Goal: Transaction & Acquisition: Purchase product/service

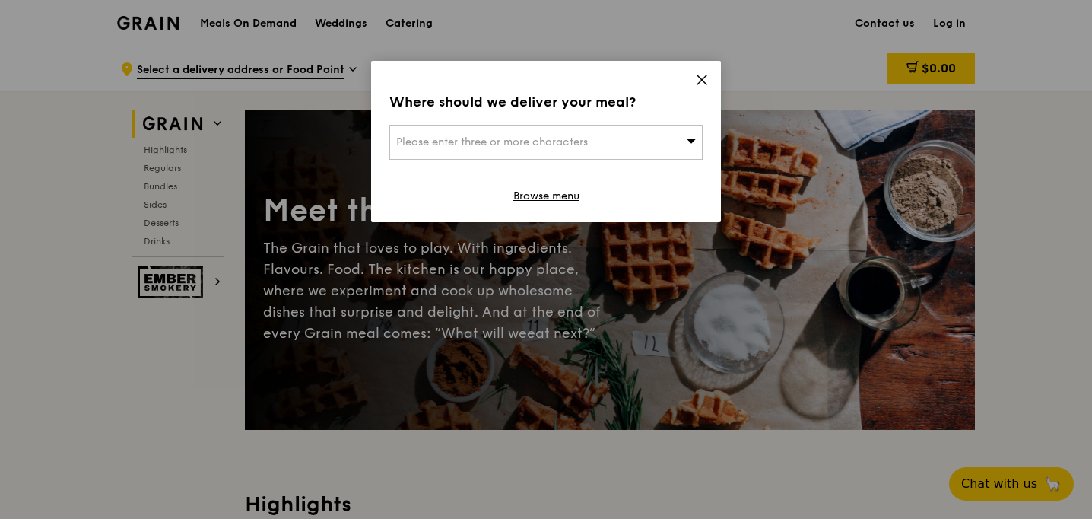
click at [702, 94] on div "Where should we deliver your meal?" at bounding box center [545, 101] width 313 height 21
click at [689, 78] on div "Where should we deliver your meal? Please enter three or more characters Browse…" at bounding box center [546, 141] width 350 height 161
click at [702, 73] on icon at bounding box center [702, 80] width 14 height 14
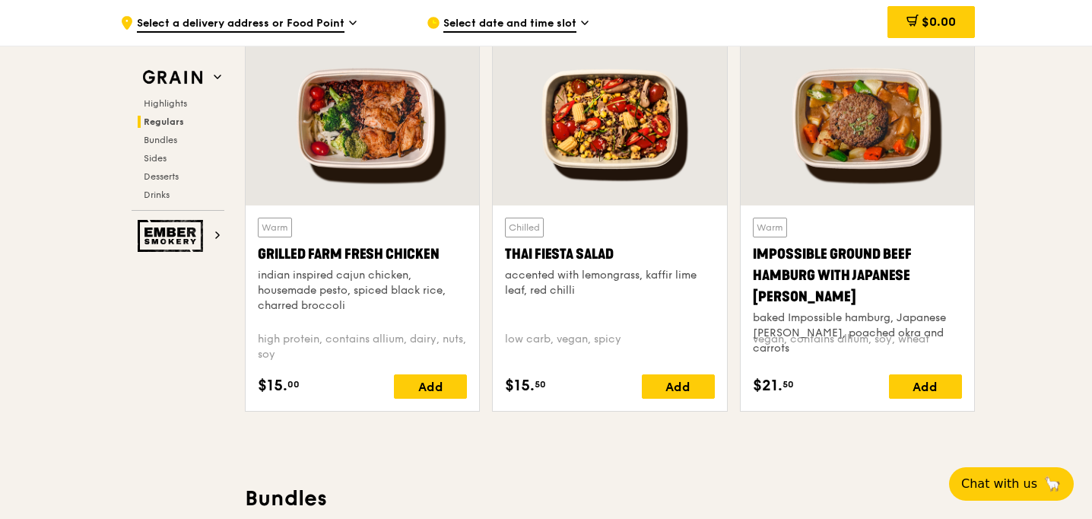
scroll to position [1776, 0]
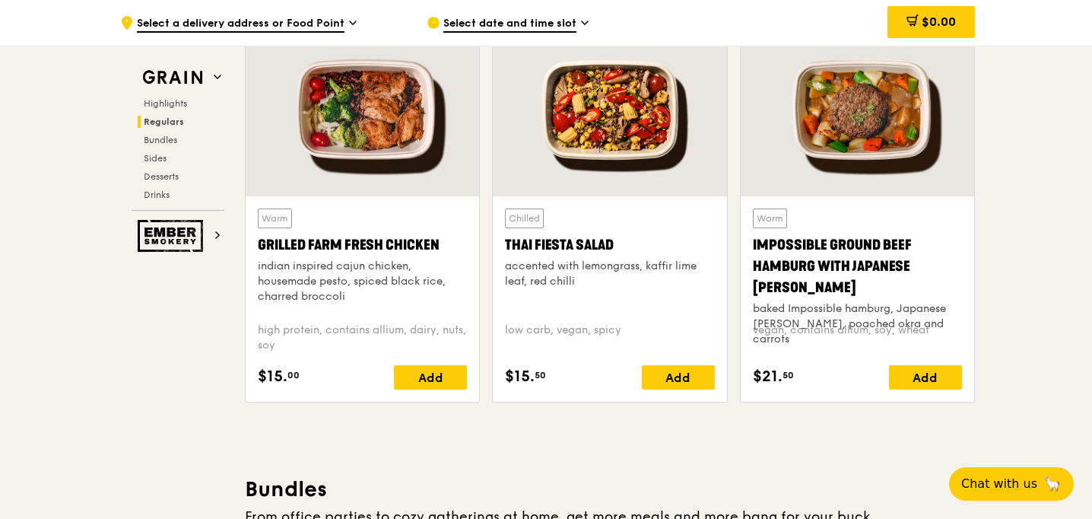
click at [317, 20] on span "Select a delivery address or Food Point" at bounding box center [241, 24] width 208 height 17
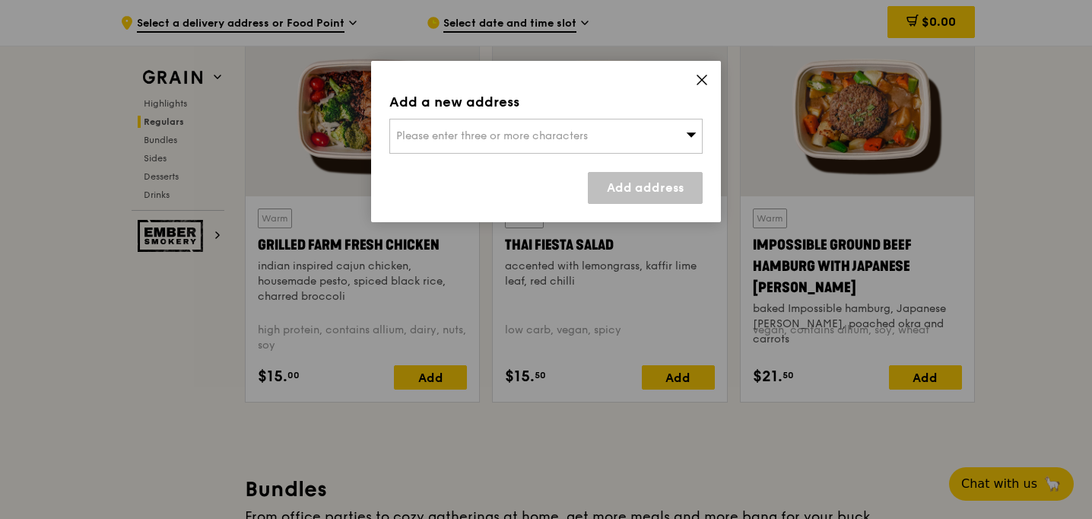
click at [453, 135] on span "Please enter three or more characters" at bounding box center [492, 135] width 192 height 13
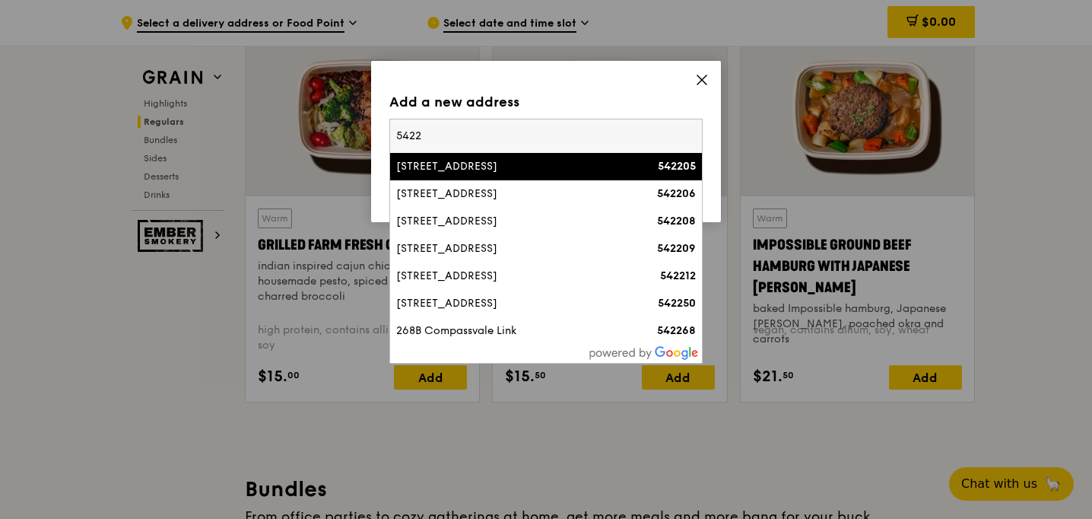
type input "5422"
click at [421, 155] on li "[STREET_ADDRESS] 542205" at bounding box center [546, 166] width 312 height 27
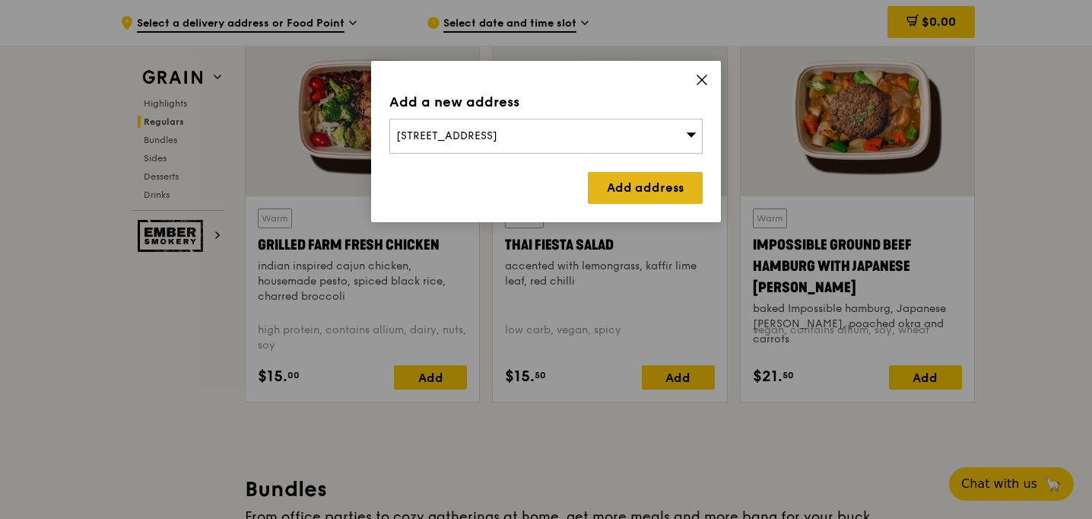
click at [622, 189] on link "Add address" at bounding box center [645, 188] width 115 height 32
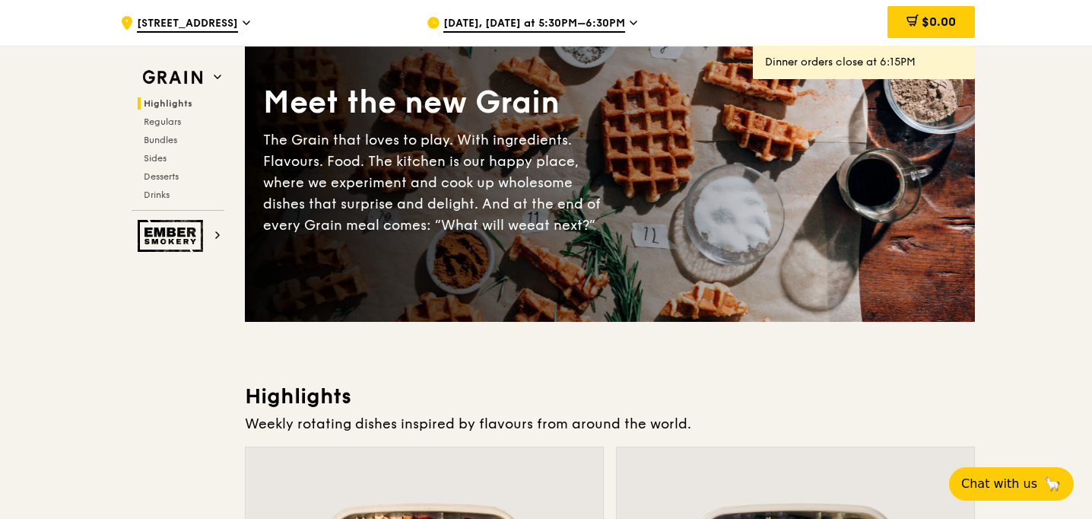
scroll to position [0, 0]
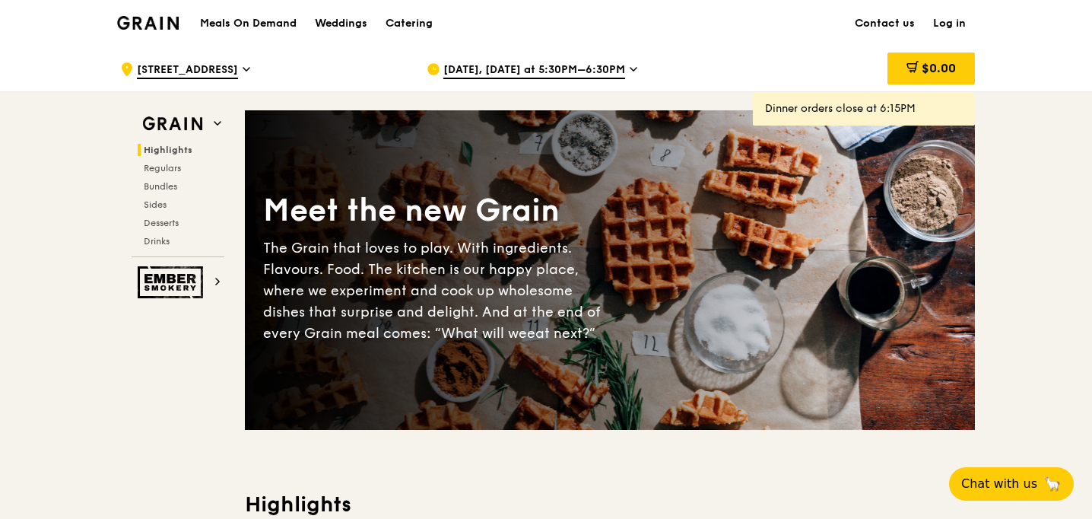
click at [238, 65] on span "[STREET_ADDRESS]" at bounding box center [187, 70] width 101 height 17
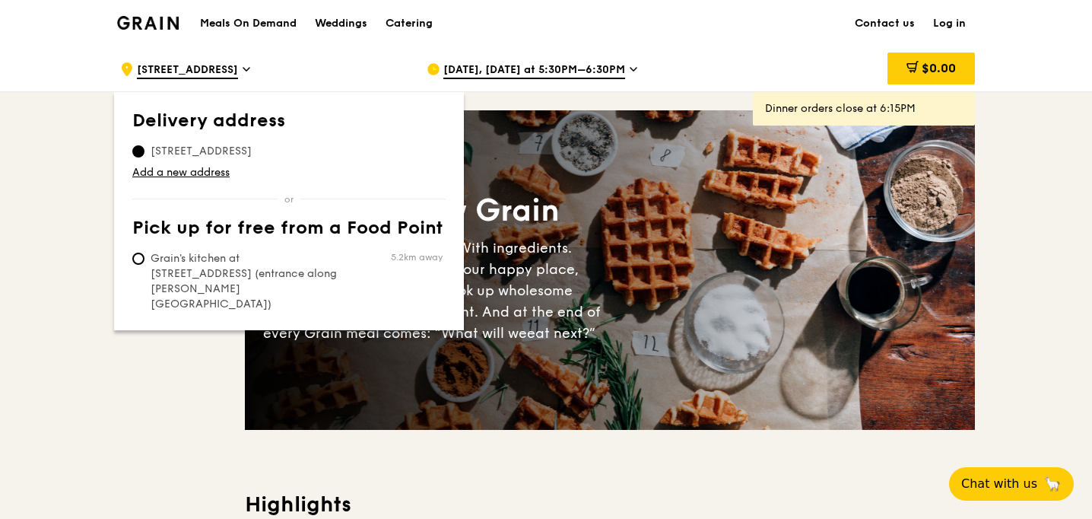
click at [264, 21] on h1 "Meals On Demand" at bounding box center [248, 23] width 97 height 15
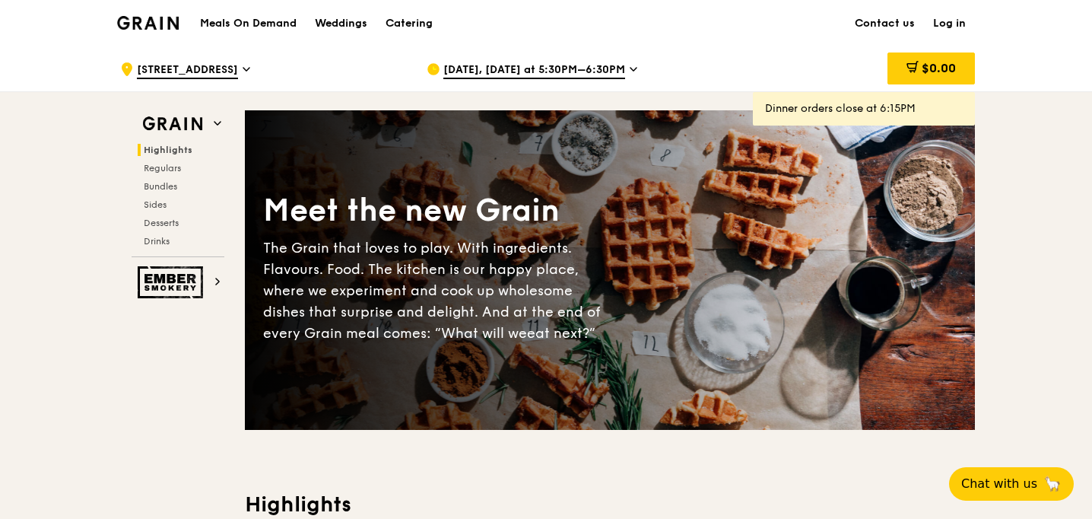
click at [245, 26] on h1 "Meals On Demand" at bounding box center [248, 23] width 97 height 15
click at [117, 16] on img at bounding box center [148, 23] width 62 height 14
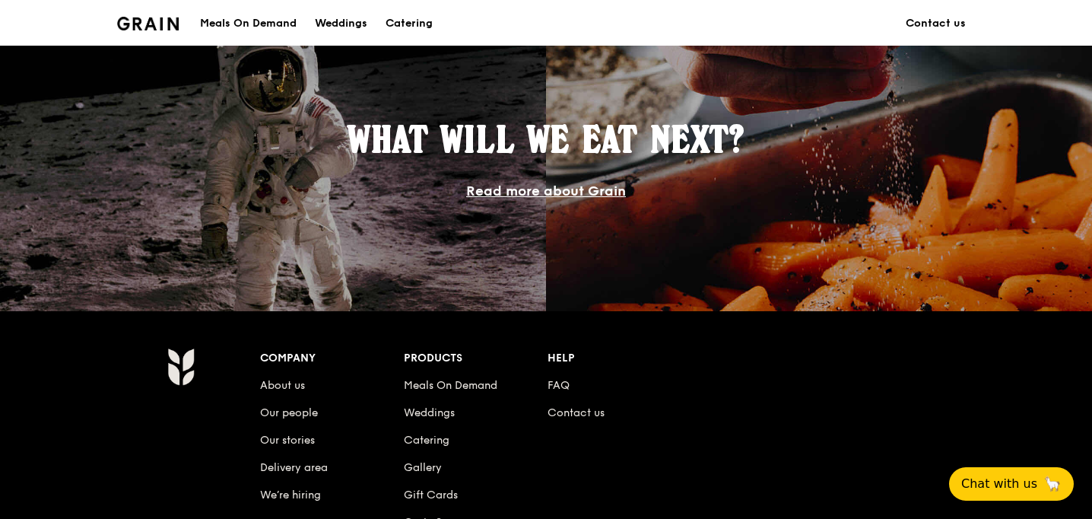
scroll to position [1484, 0]
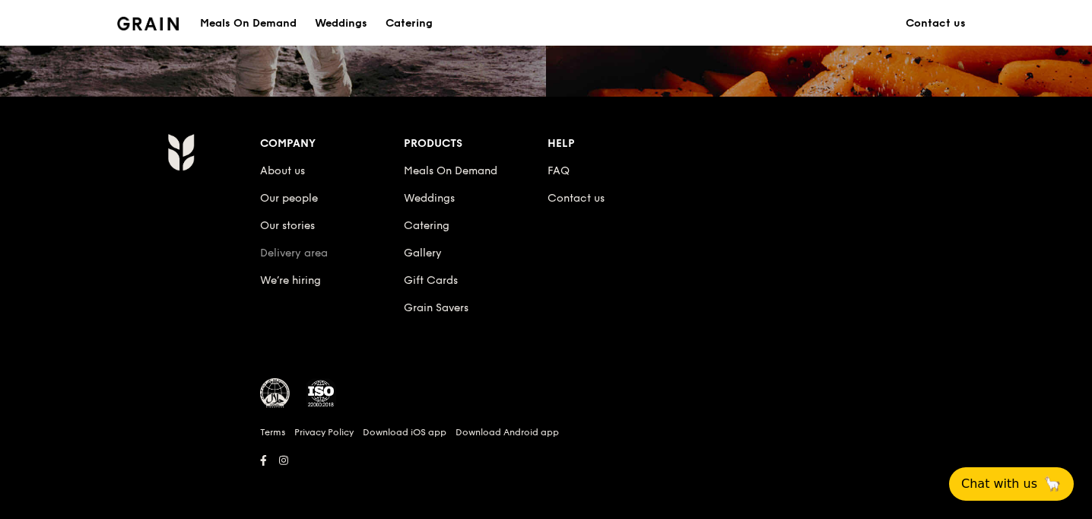
click at [294, 251] on link "Delivery area" at bounding box center [294, 252] width 68 height 13
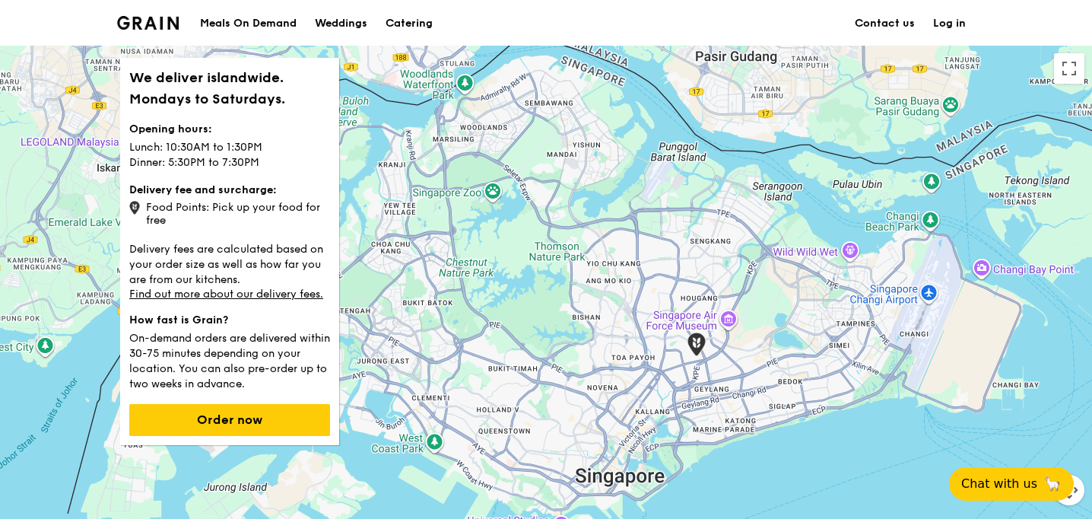
click at [240, 201] on div "Food Points: Pick up your food for free" at bounding box center [229, 212] width 201 height 29
click at [136, 211] on img at bounding box center [134, 208] width 11 height 14
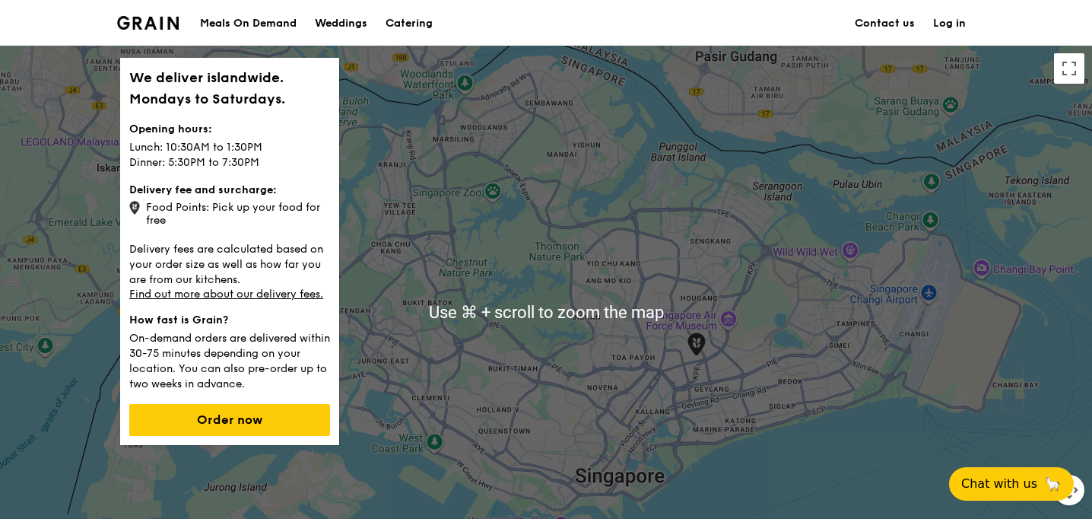
click at [711, 357] on div at bounding box center [546, 312] width 1092 height 532
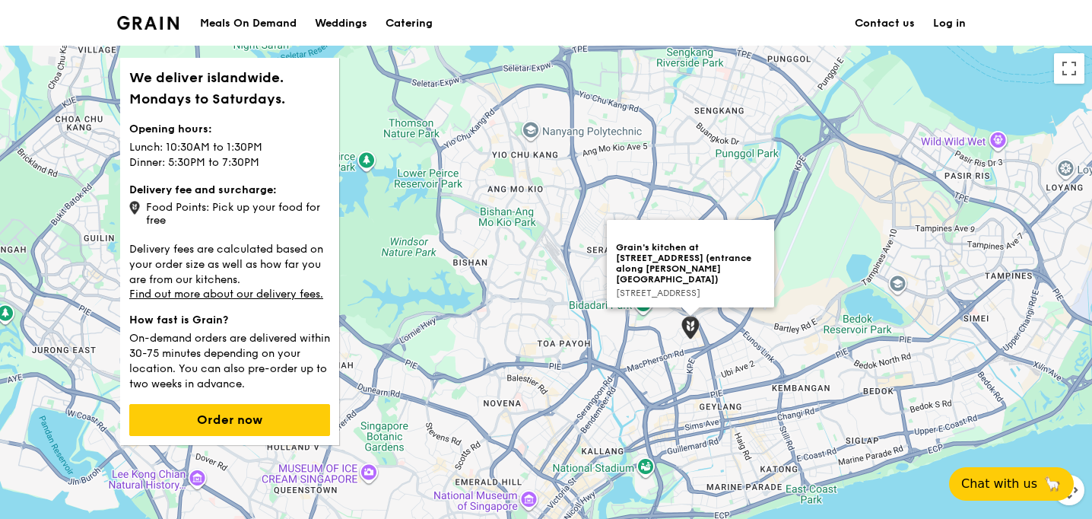
click at [685, 327] on img at bounding box center [691, 328] width 18 height 24
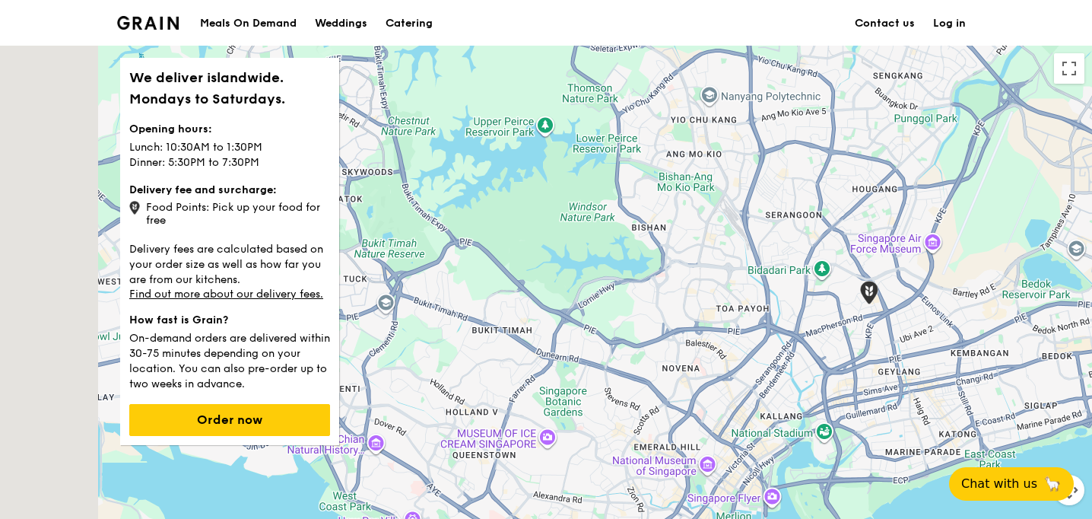
drag, startPoint x: 535, startPoint y: 356, endPoint x: 838, endPoint y: 300, distance: 308.6
click at [840, 300] on div at bounding box center [546, 312] width 1092 height 532
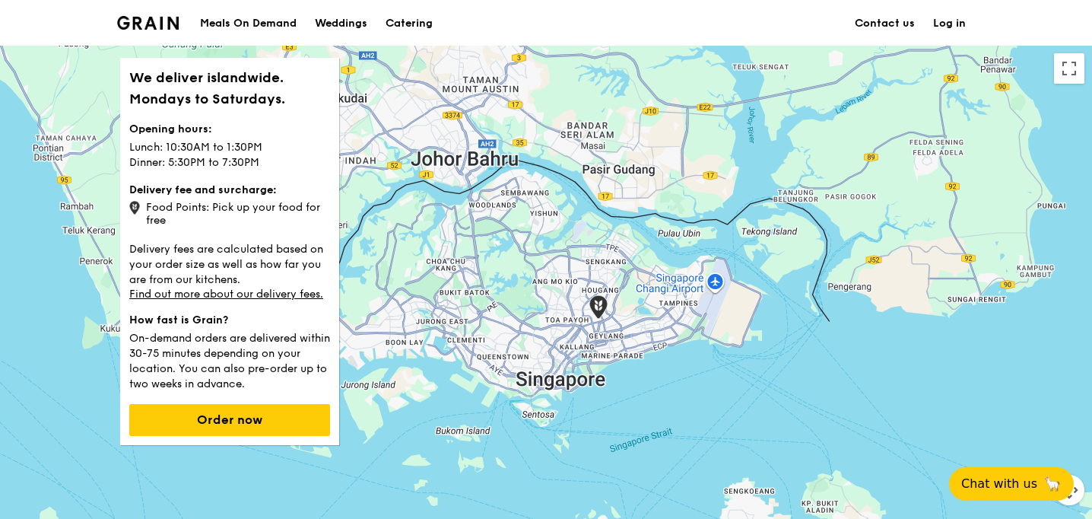
drag, startPoint x: 851, startPoint y: 292, endPoint x: 563, endPoint y: 322, distance: 289.8
click at [563, 323] on div at bounding box center [546, 312] width 1092 height 532
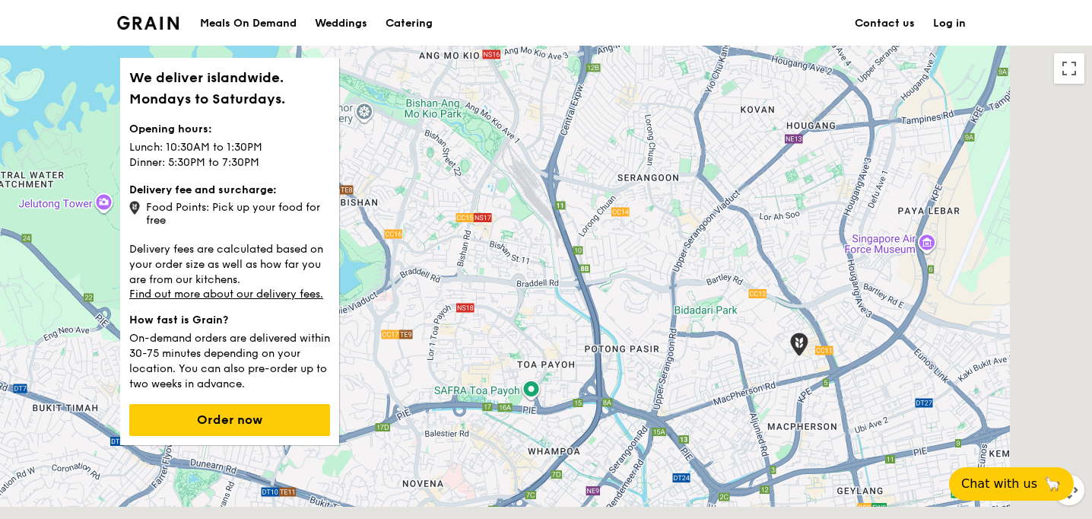
drag, startPoint x: 628, startPoint y: 418, endPoint x: 295, endPoint y: 243, distance: 376.3
click at [295, 243] on div "We deliver islandwide. Mondays to Saturdays. Opening hours: Lunch: 10:30AM to 1…" at bounding box center [546, 312] width 1092 height 532
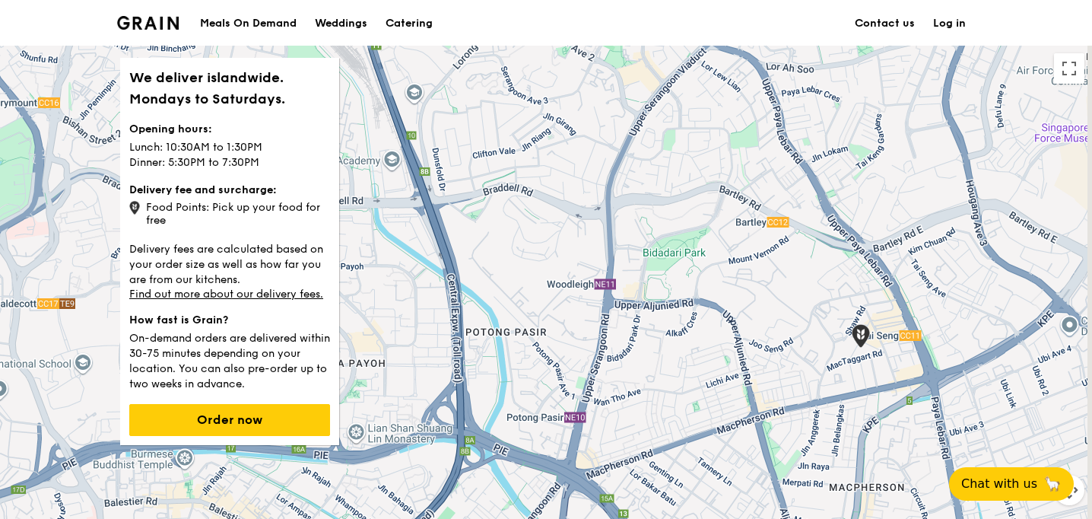
drag, startPoint x: 783, startPoint y: 334, endPoint x: 559, endPoint y: 294, distance: 227.1
click at [559, 294] on div at bounding box center [546, 312] width 1092 height 532
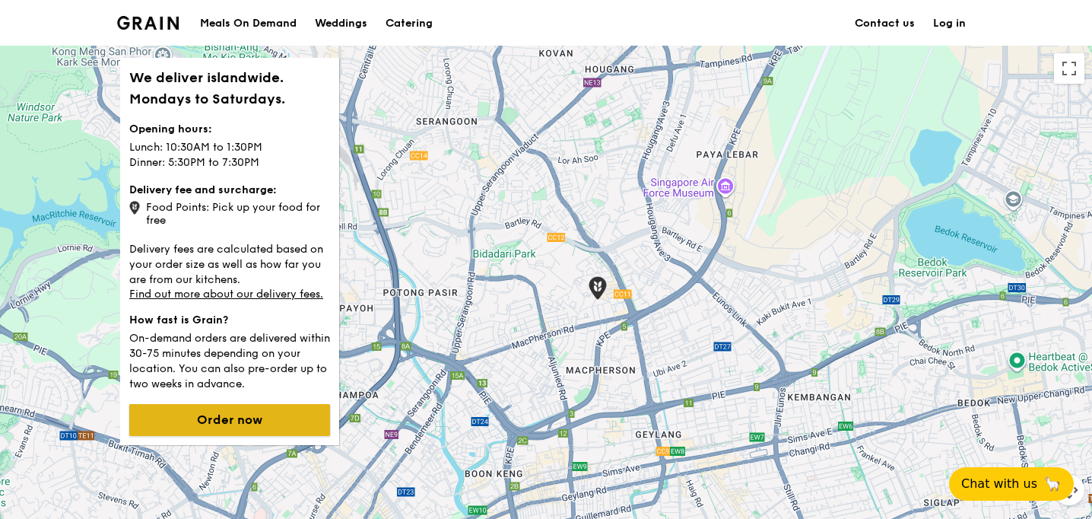
click at [188, 416] on button "Order now" at bounding box center [229, 420] width 201 height 32
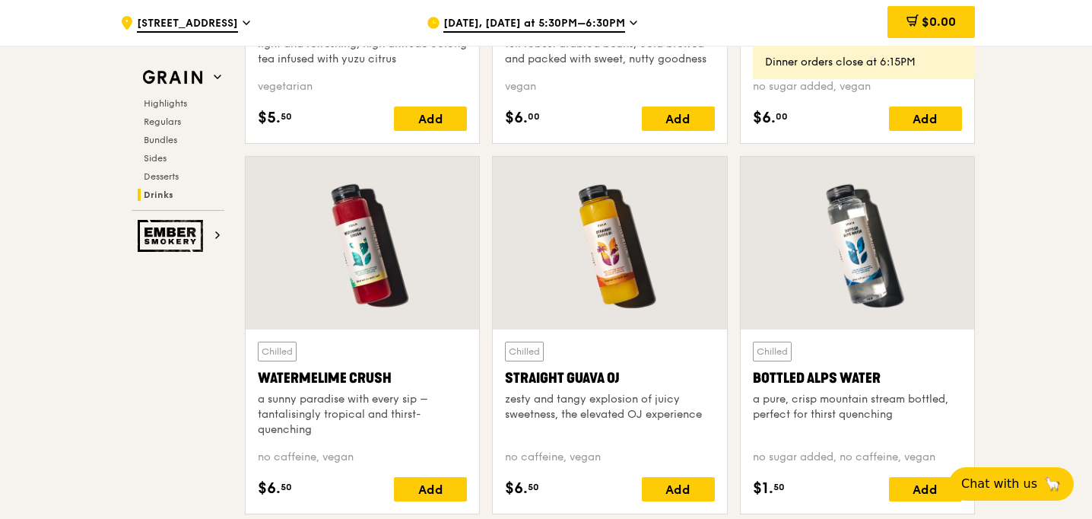
scroll to position [5945, 0]
